Goal: Answer question/provide support: Answer question/provide support

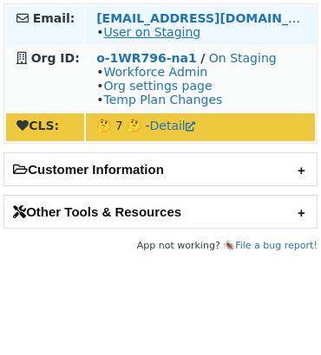
click at [152, 34] on link "User on Staging" at bounding box center [151, 32] width 97 height 14
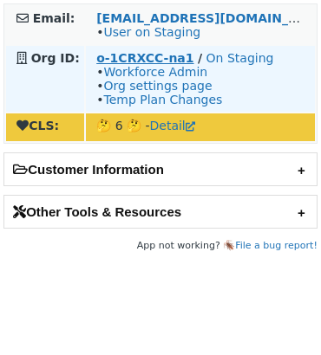
click at [161, 55] on strong "o-1CRXCC-na1" at bounding box center [144, 58] width 97 height 14
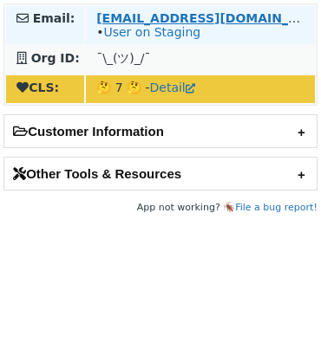
click at [144, 20] on strong "[EMAIL_ADDRESS][DOMAIN_NAME]" at bounding box center [214, 18] width 237 height 14
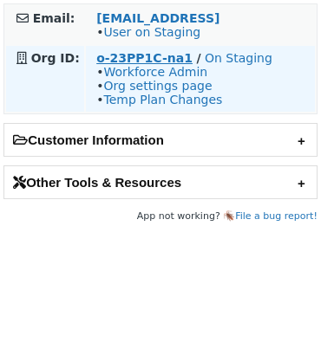
click at [124, 59] on strong "o-23PP1C-na1" at bounding box center [144, 58] width 96 height 14
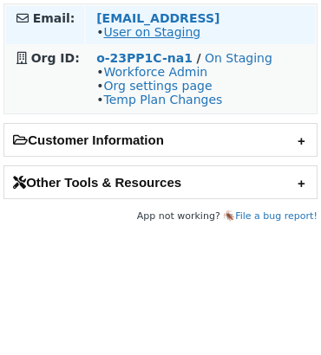
click at [167, 34] on link "User on Staging" at bounding box center [151, 32] width 97 height 14
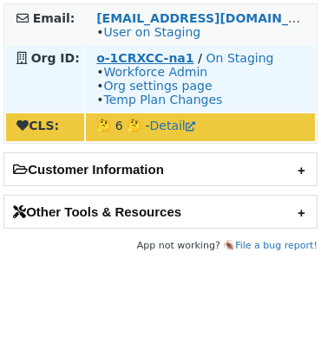
click at [133, 55] on strong "o-1CRXCC-na1" at bounding box center [144, 58] width 97 height 14
click at [129, 58] on strong "o-1CRXCC-na1" at bounding box center [144, 58] width 97 height 14
